Goal: Use online tool/utility

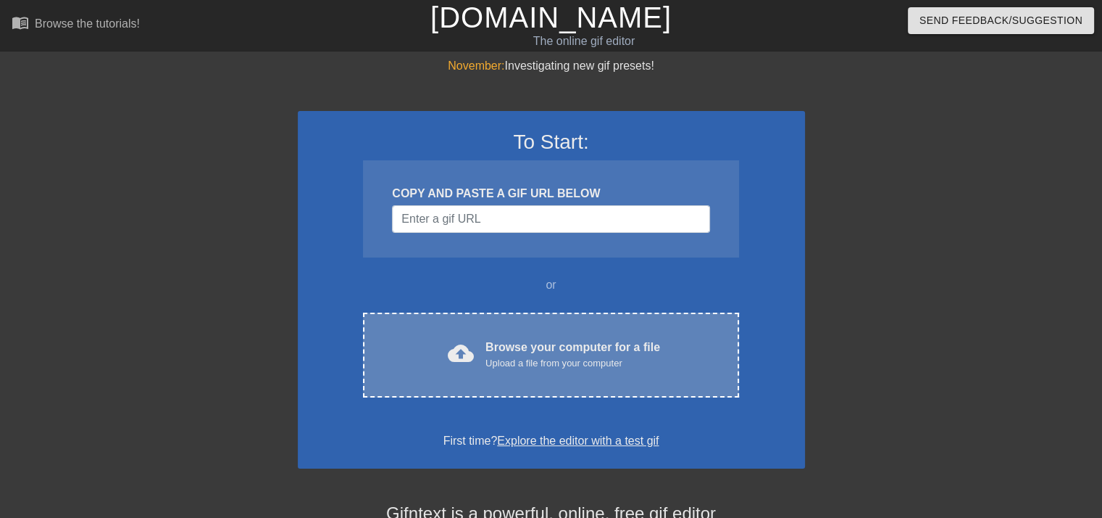
click at [482, 366] on div "cloud_upload Browse your computer for a file Upload a file from your computer" at bounding box center [551, 354] width 315 height 33
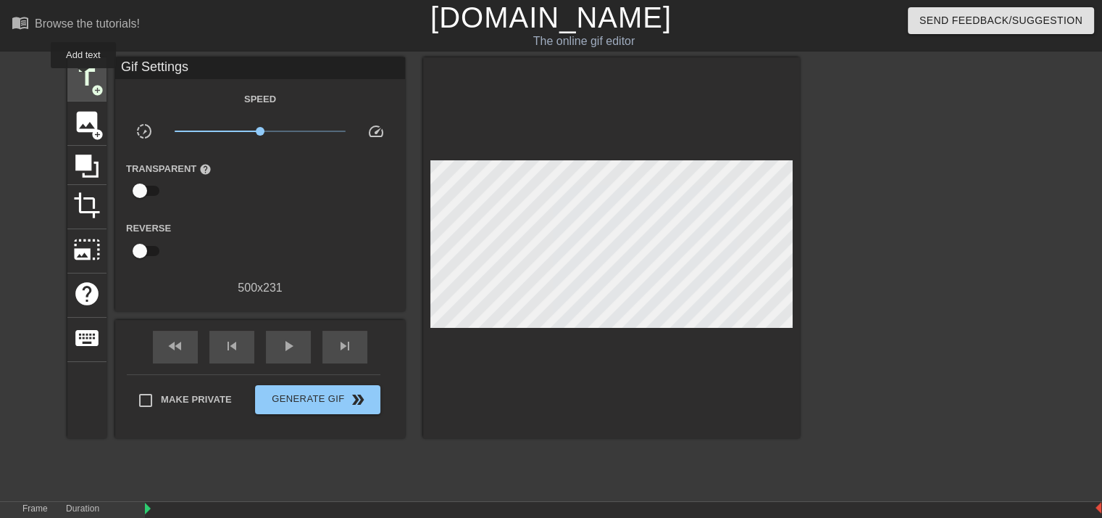
click at [83, 78] on span "title" at bounding box center [87, 78] width 28 height 28
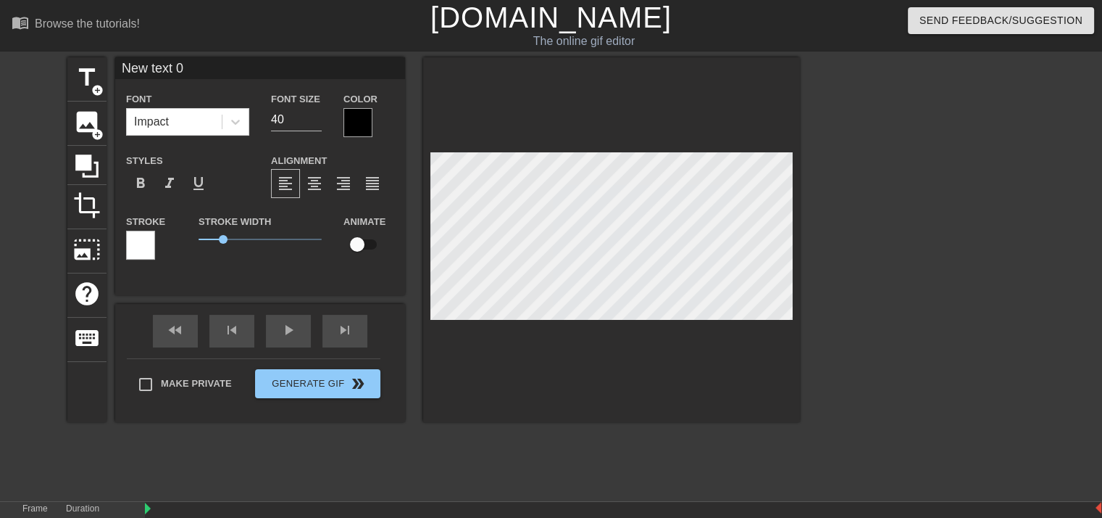
click at [220, 70] on input "New text 0" at bounding box center [260, 68] width 290 height 22
paste input "honey you won't get my pussy"
click at [91, 70] on span "title" at bounding box center [87, 78] width 28 height 28
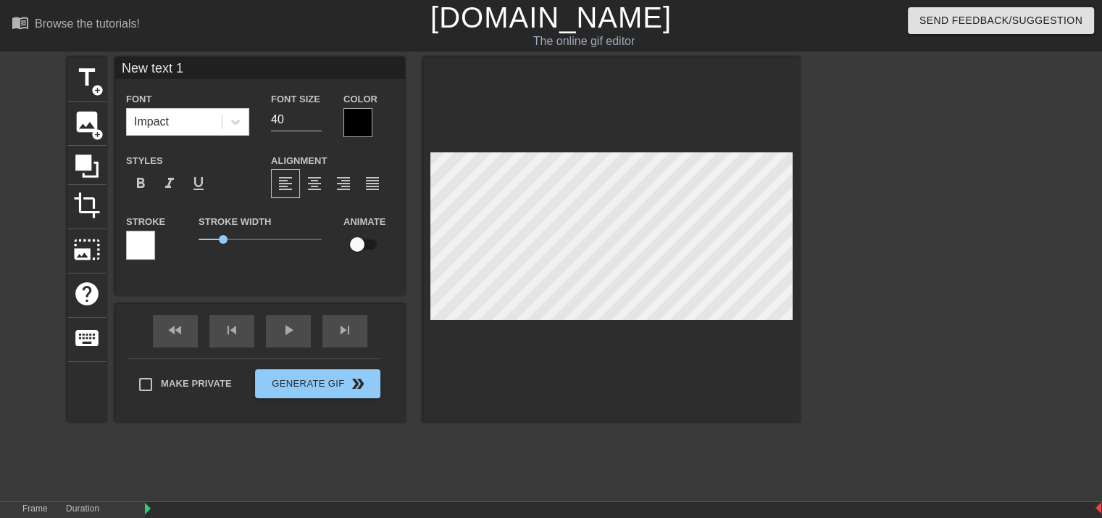
click at [205, 70] on input "New text 1" at bounding box center [260, 68] width 290 height 22
paste input "he fucks better"
type input "he fucks better"
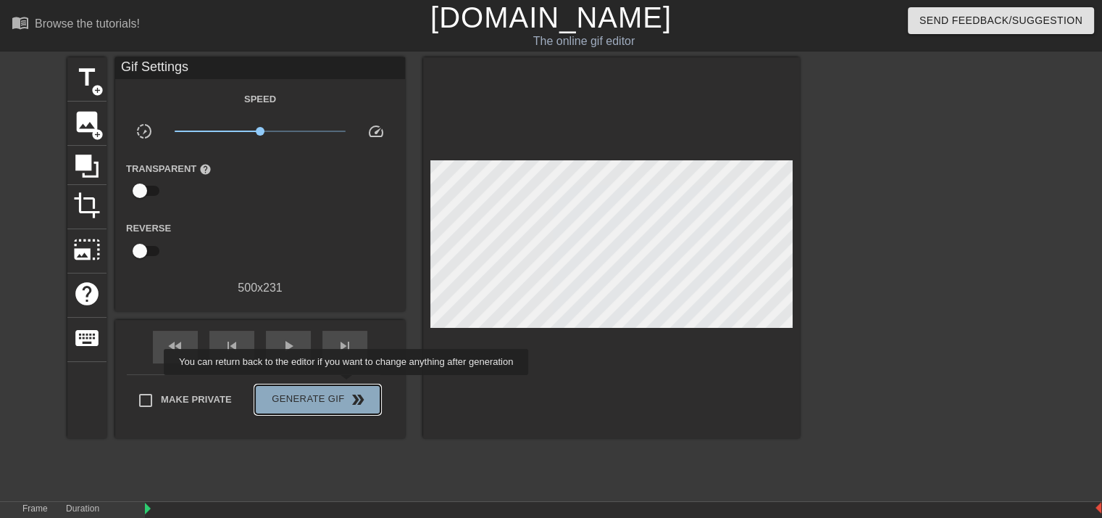
click at [348, 385] on button "Generate Gif double_arrow" at bounding box center [317, 399] width 125 height 29
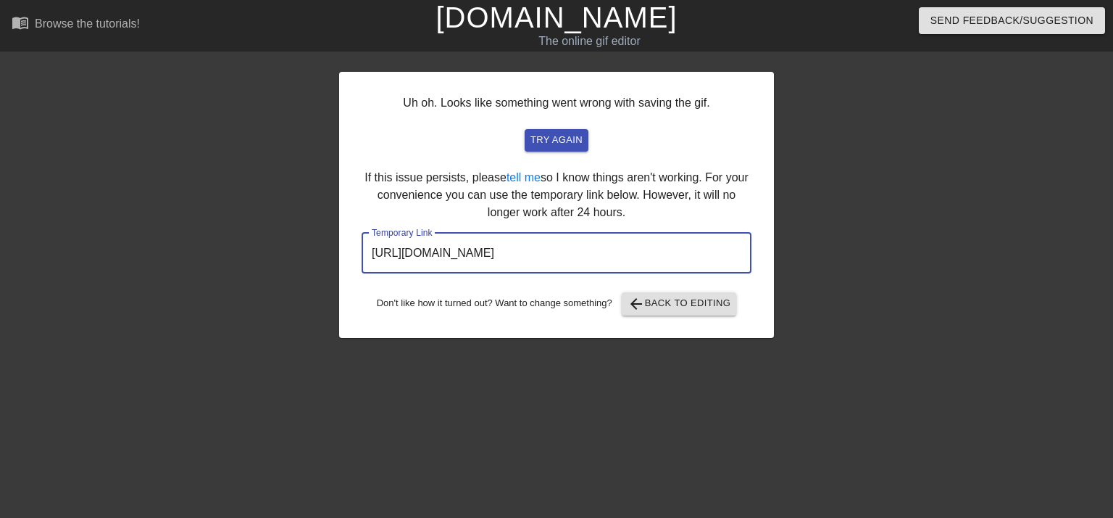
click at [604, 250] on input "[URL][DOMAIN_NAME]" at bounding box center [557, 253] width 390 height 41
click at [603, 251] on input "[URL][DOMAIN_NAME]" at bounding box center [557, 253] width 390 height 41
